Goal: Share content: Distribute website content to other platforms or users

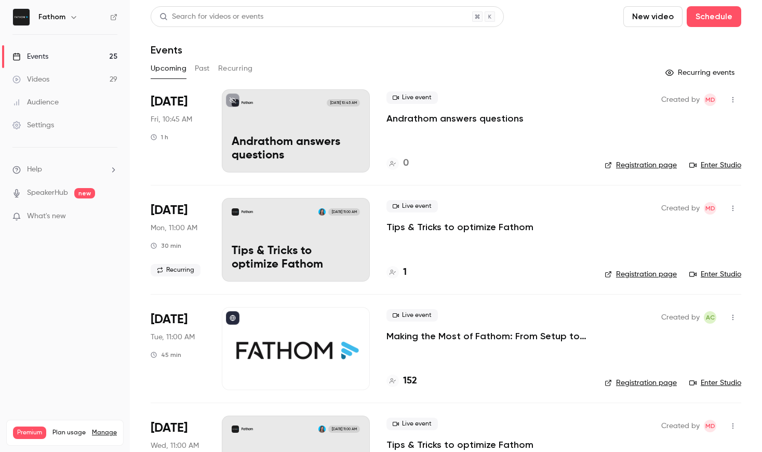
click at [331, 117] on div "Fathom [DATE] 10:45 AM Andrathom answers questions" at bounding box center [296, 130] width 148 height 83
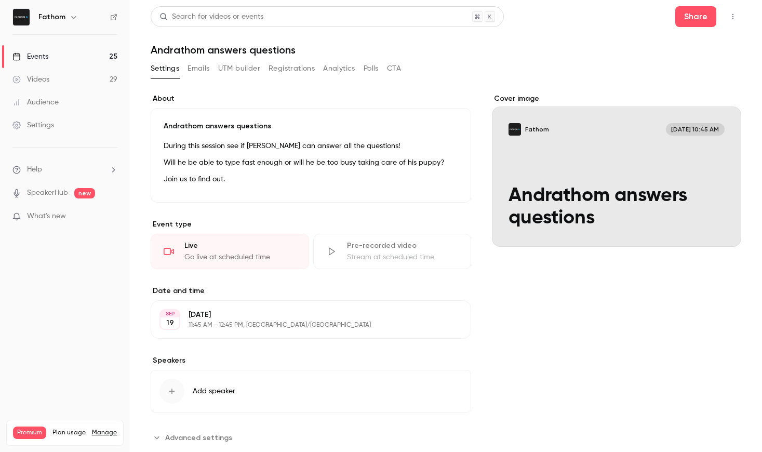
scroll to position [25, 0]
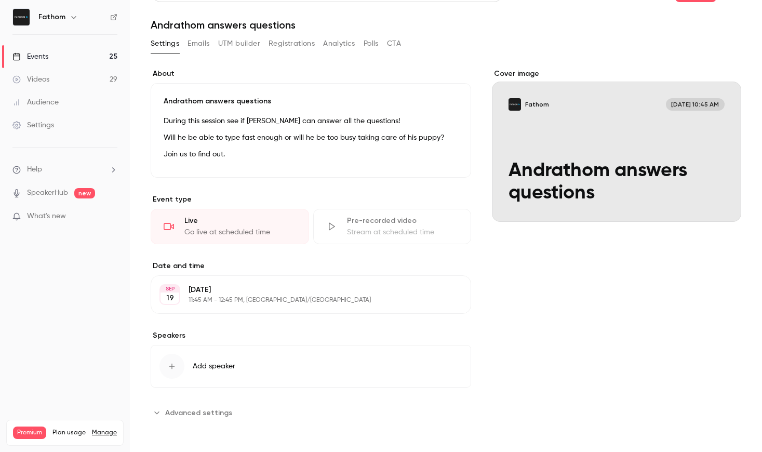
drag, startPoint x: 215, startPoint y: 414, endPoint x: 241, endPoint y: 369, distance: 52.1
click at [215, 414] on span "Advanced settings" at bounding box center [198, 412] width 67 height 11
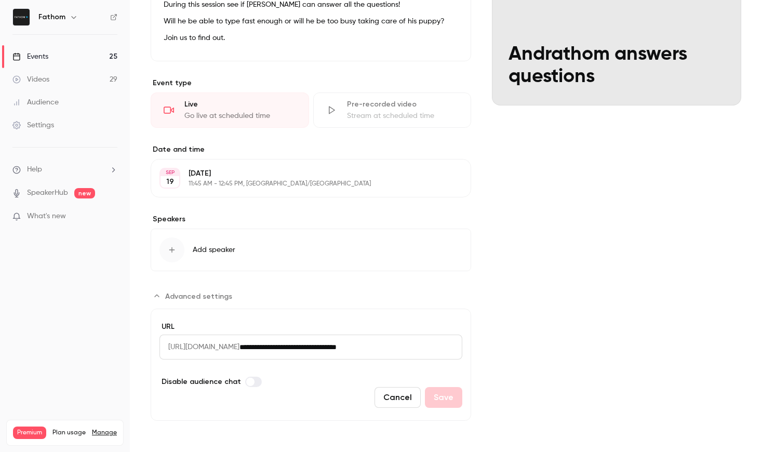
scroll to position [0, 0]
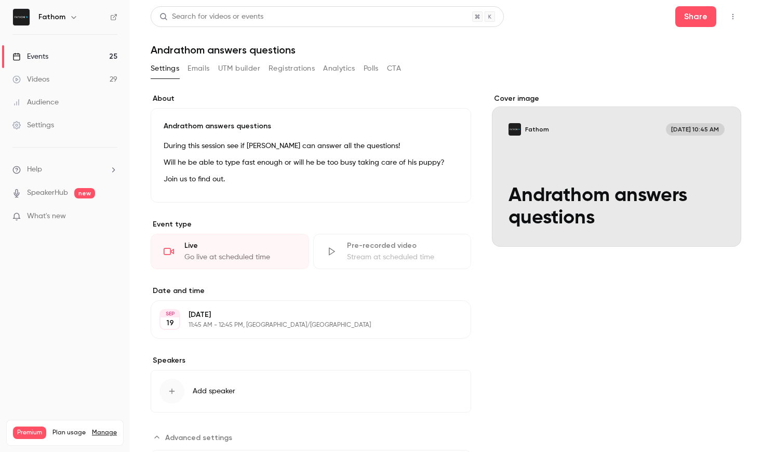
click at [613, 147] on div "Cover image" at bounding box center [616, 169] width 249 height 153
click at [0, 0] on input "Fathom [DATE] 10:45 AM Andrathom answers questions" at bounding box center [0, 0] width 0 height 0
click at [199, 67] on button "Emails" at bounding box center [198, 68] width 22 height 17
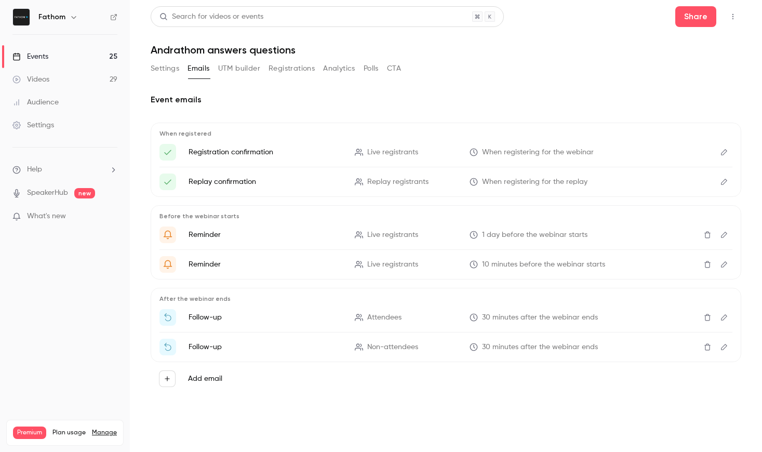
click at [308, 66] on button "Registrations" at bounding box center [291, 68] width 46 height 17
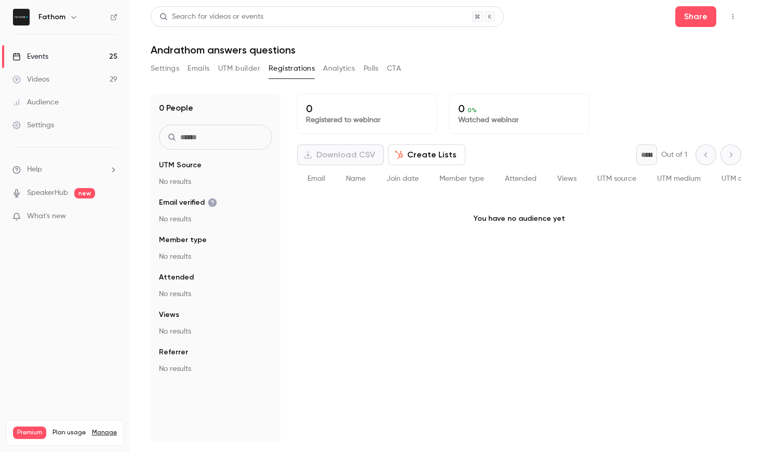
click at [342, 66] on button "Analytics" at bounding box center [339, 68] width 32 height 17
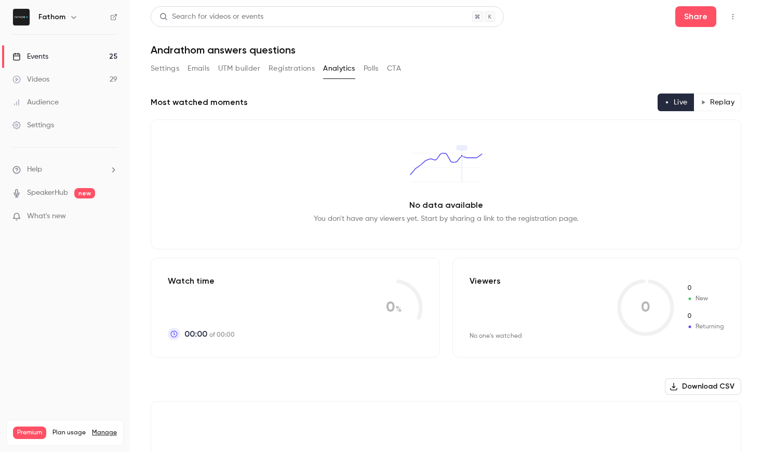
click at [371, 70] on button "Polls" at bounding box center [370, 68] width 15 height 17
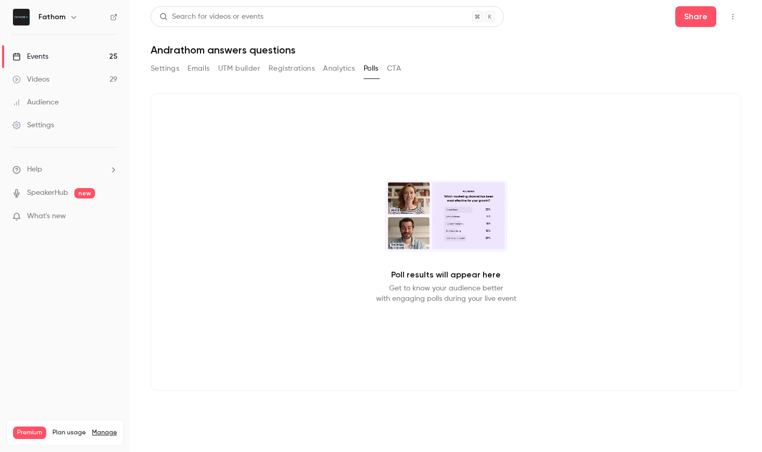
click at [397, 68] on button "CTA" at bounding box center [394, 68] width 14 height 17
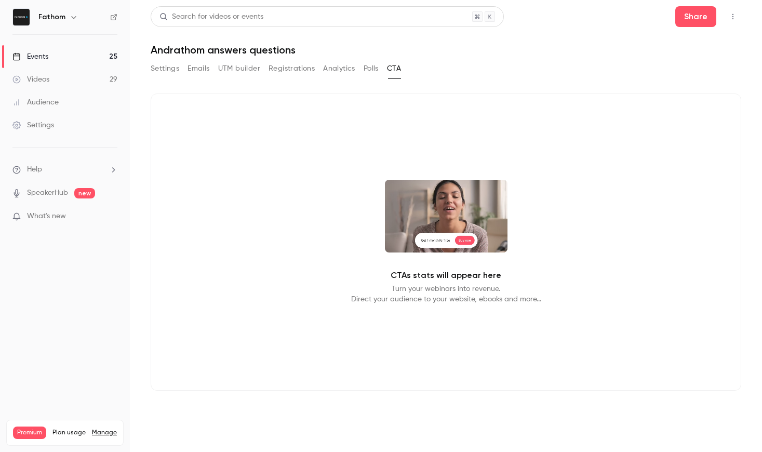
click at [246, 69] on button "UTM builder" at bounding box center [239, 68] width 42 height 17
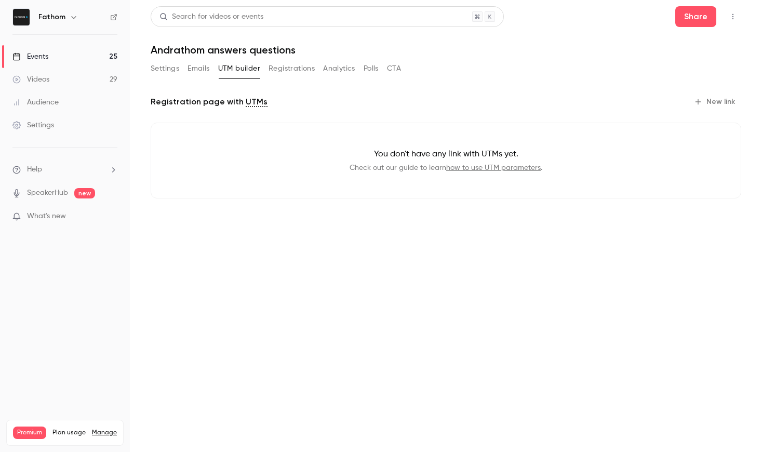
click at [177, 69] on button "Settings" at bounding box center [165, 68] width 29 height 17
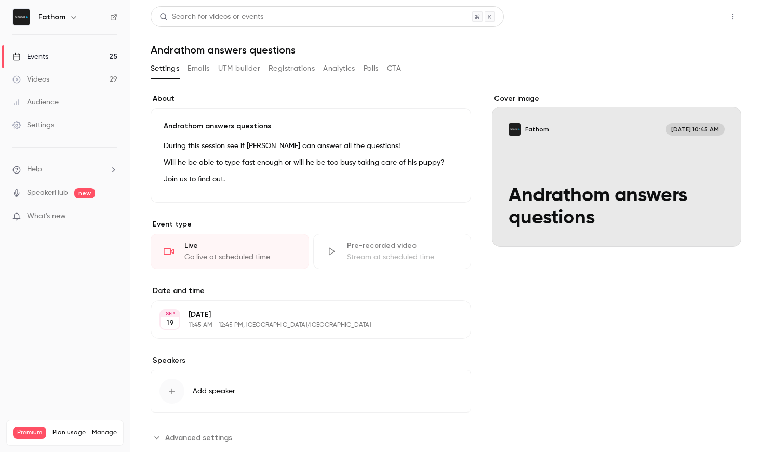
click at [701, 15] on button "Share" at bounding box center [695, 16] width 41 height 21
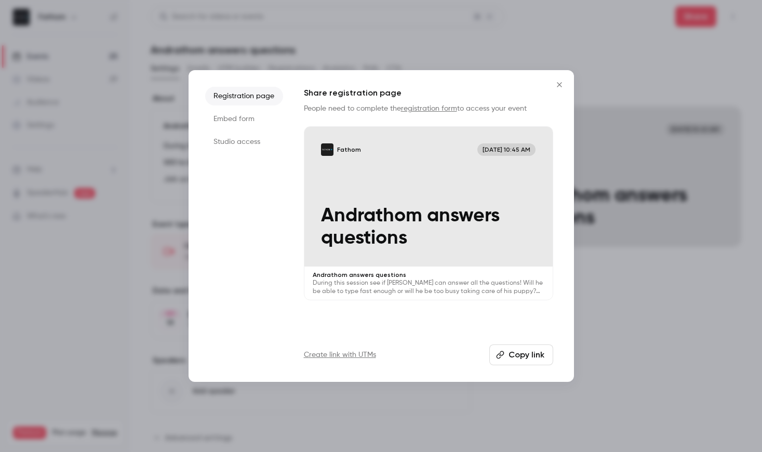
click at [239, 140] on li "Studio access" at bounding box center [244, 141] width 78 height 19
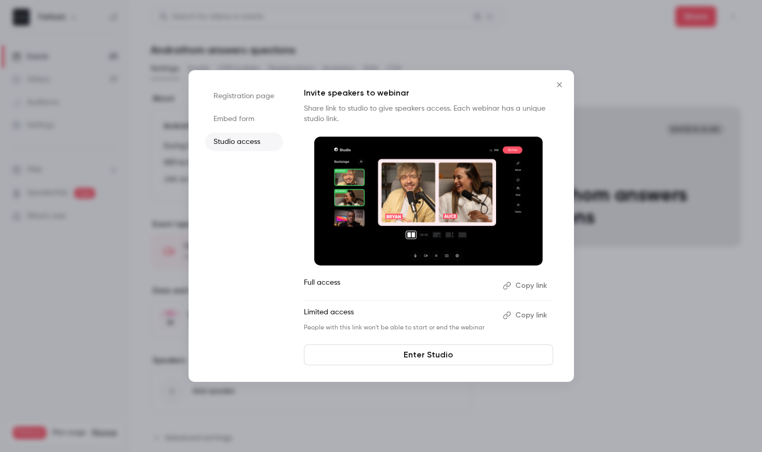
click at [537, 289] on button "Copy link" at bounding box center [526, 285] width 55 height 17
click at [536, 314] on button "Copy link" at bounding box center [526, 315] width 55 height 17
drag, startPoint x: 521, startPoint y: 285, endPoint x: 463, endPoint y: 294, distance: 58.9
click at [521, 285] on button "Copy link" at bounding box center [526, 285] width 55 height 17
